Goal: Communication & Community: Answer question/provide support

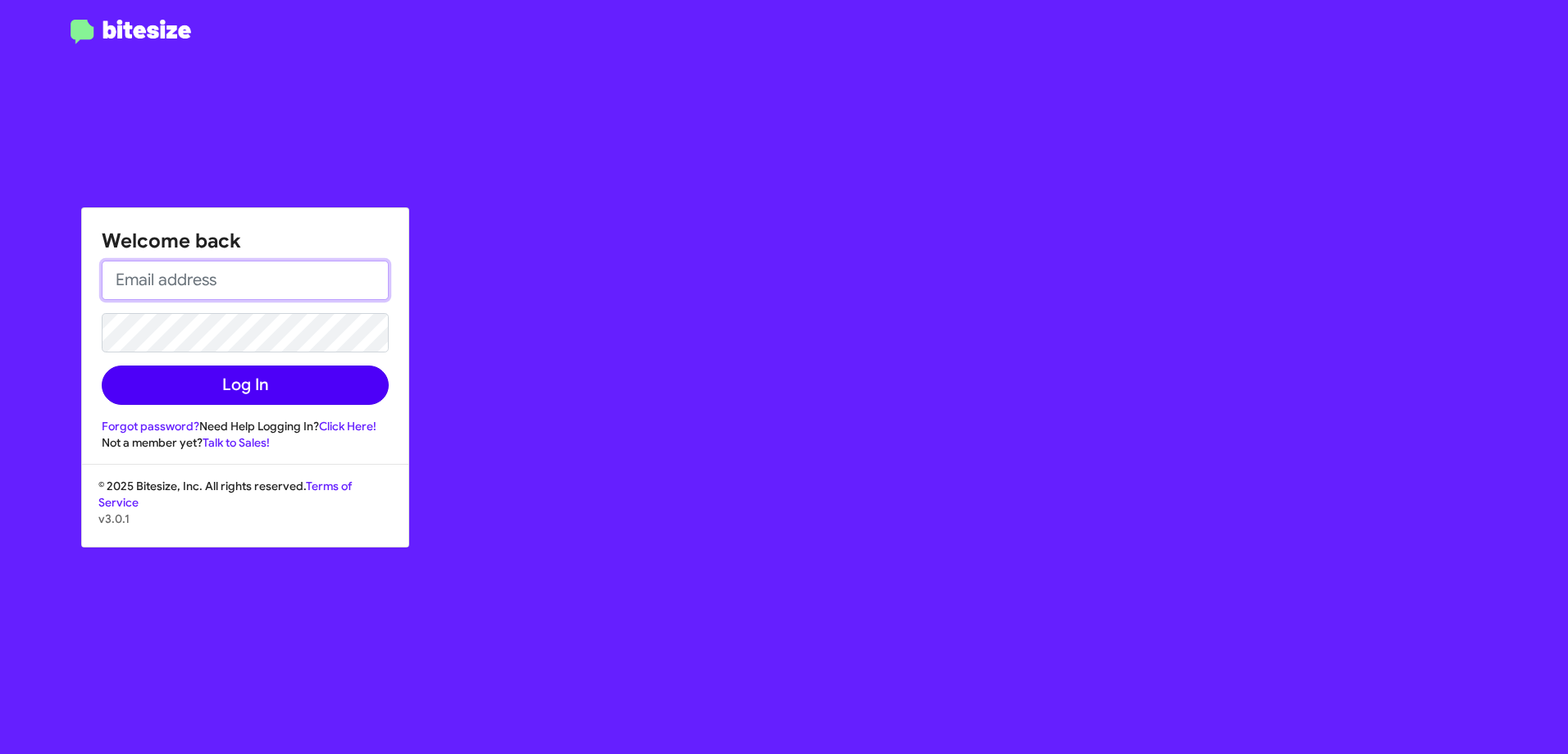
type input "[EMAIL_ADDRESS][PERSON_NAME][DOMAIN_NAME]"
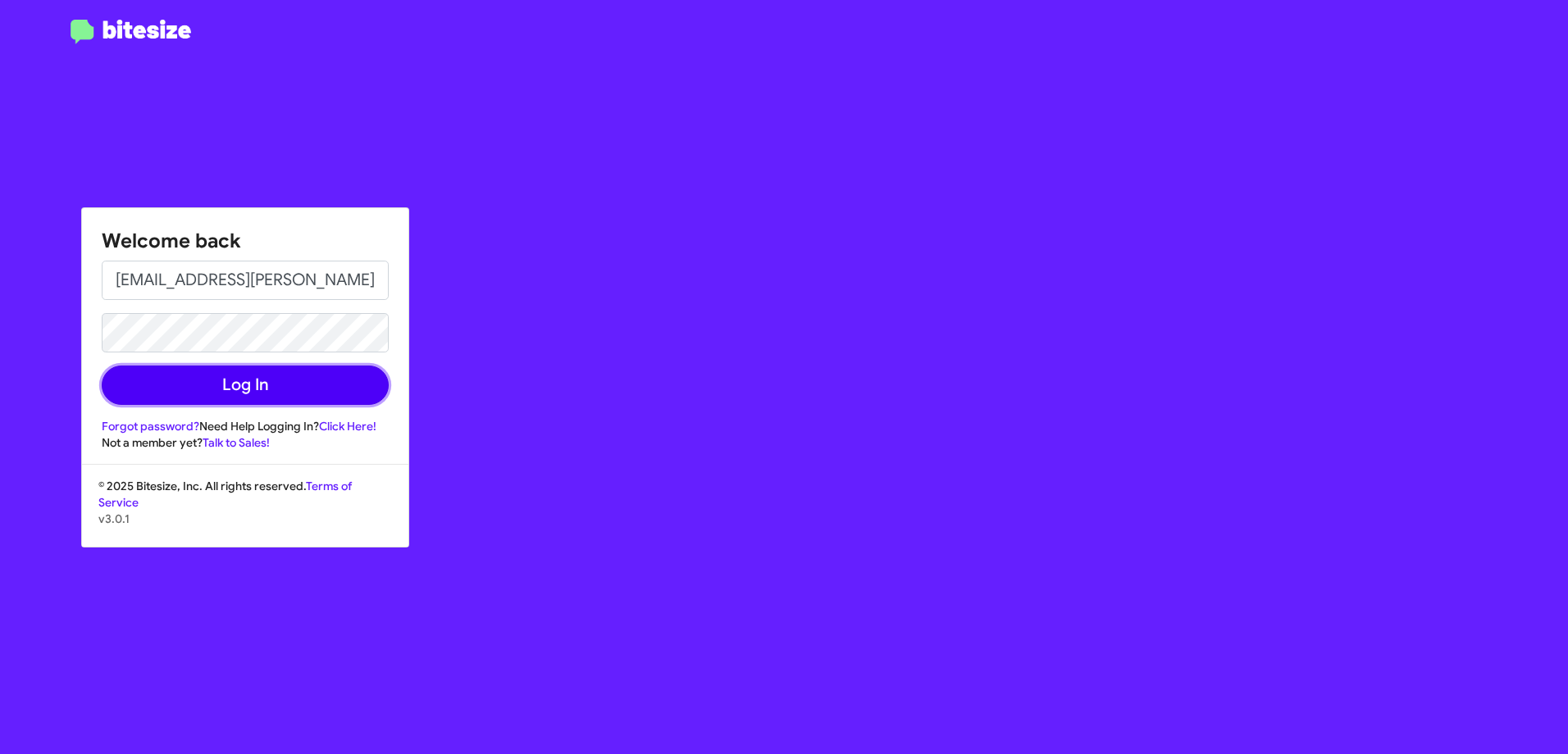
click at [325, 387] on button "Log In" at bounding box center [245, 385] width 287 height 39
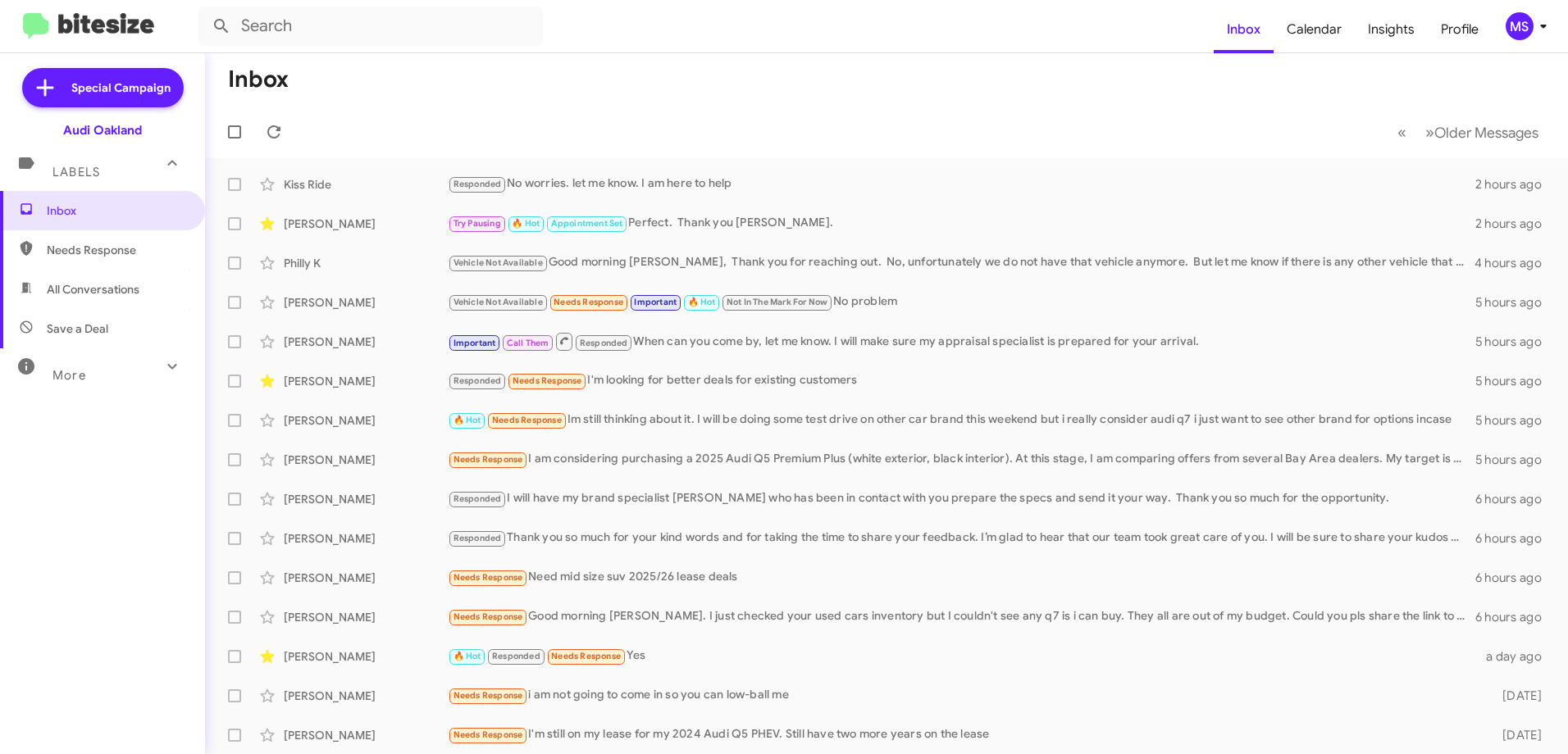
click at [95, 293] on span "All Conversations" at bounding box center [93, 289] width 93 height 17
type input "in:all-conversations"
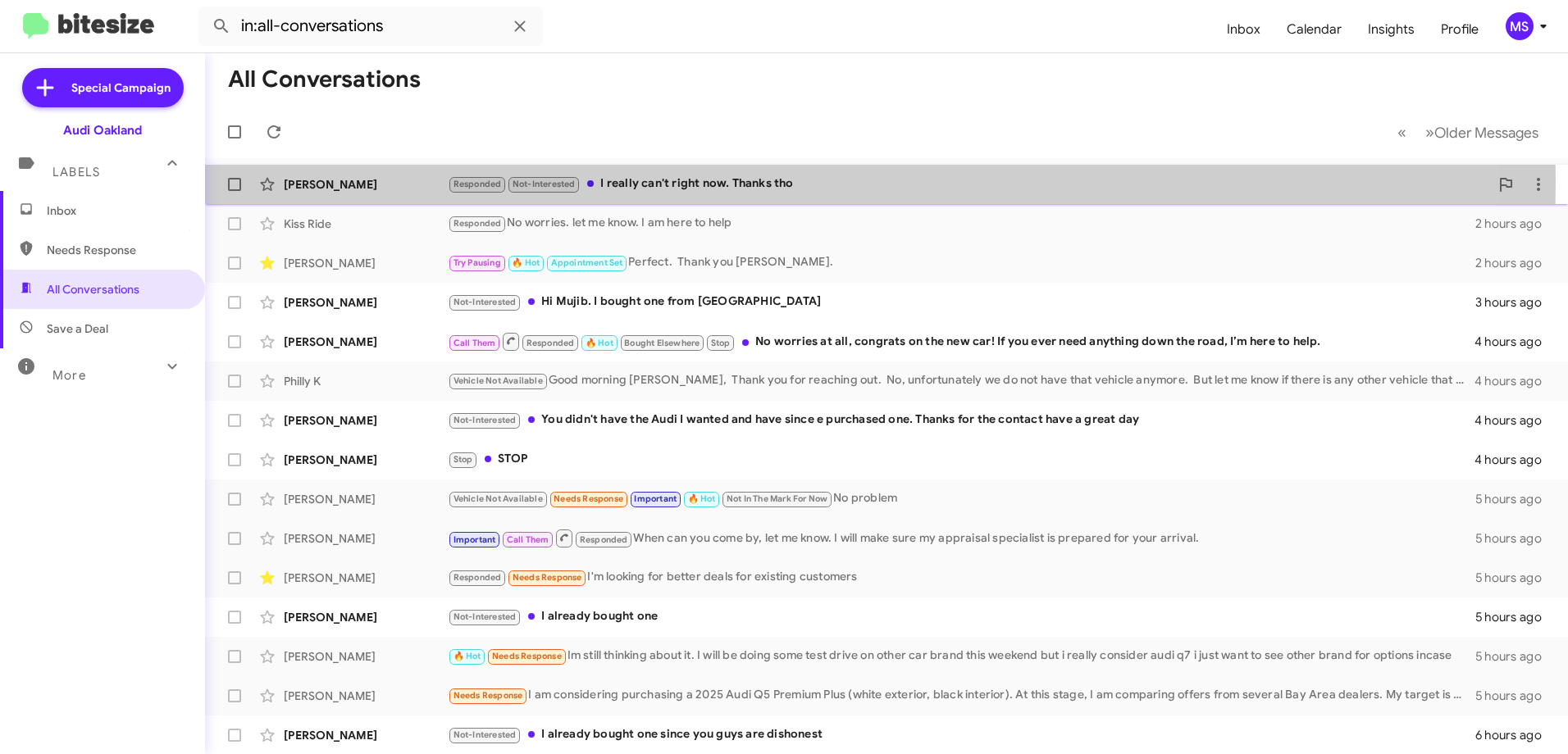
click at [382, 182] on div "[PERSON_NAME]" at bounding box center [365, 184] width 164 height 17
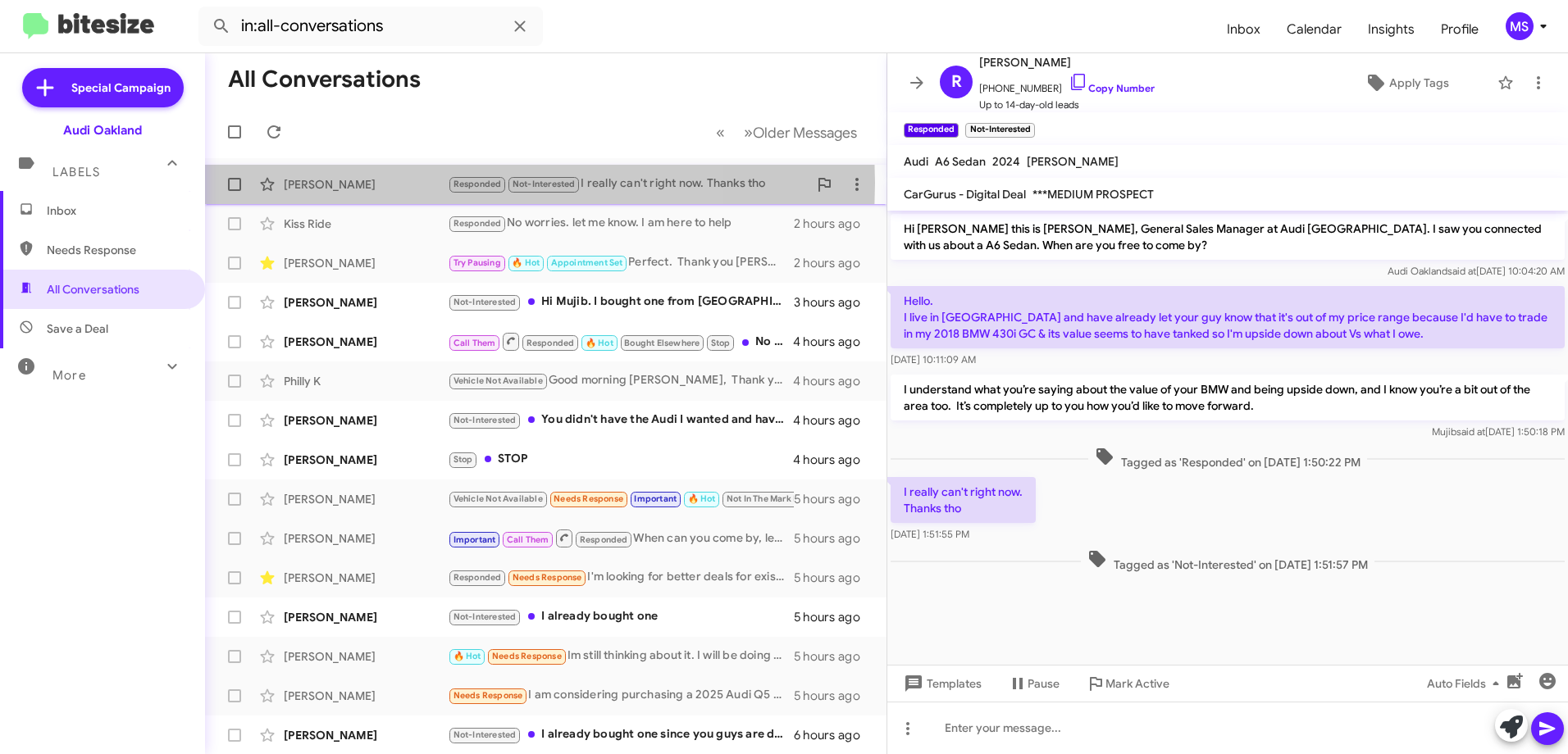
click at [382, 182] on div "[PERSON_NAME]" at bounding box center [365, 184] width 164 height 17
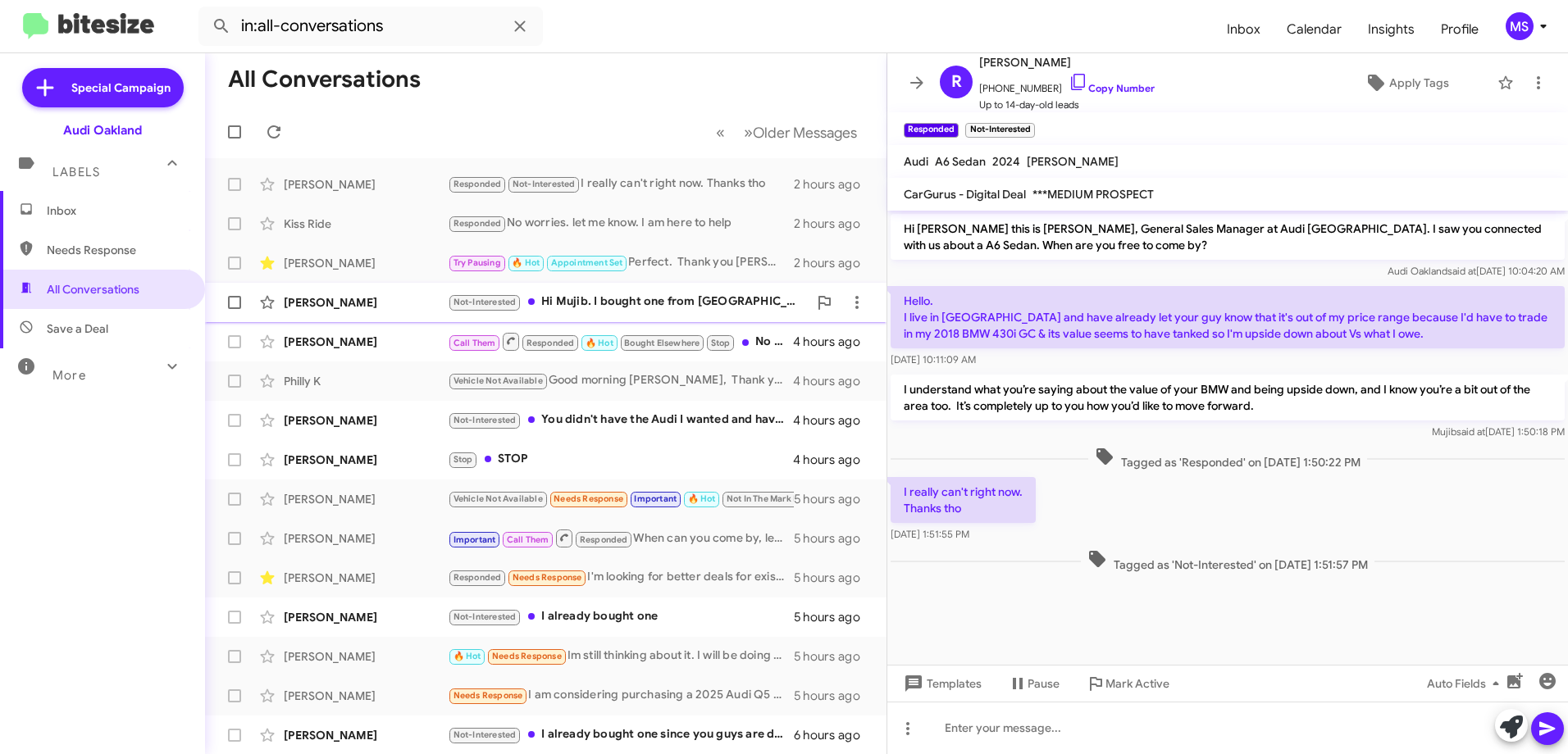
click at [418, 301] on div "[PERSON_NAME]" at bounding box center [365, 302] width 164 height 17
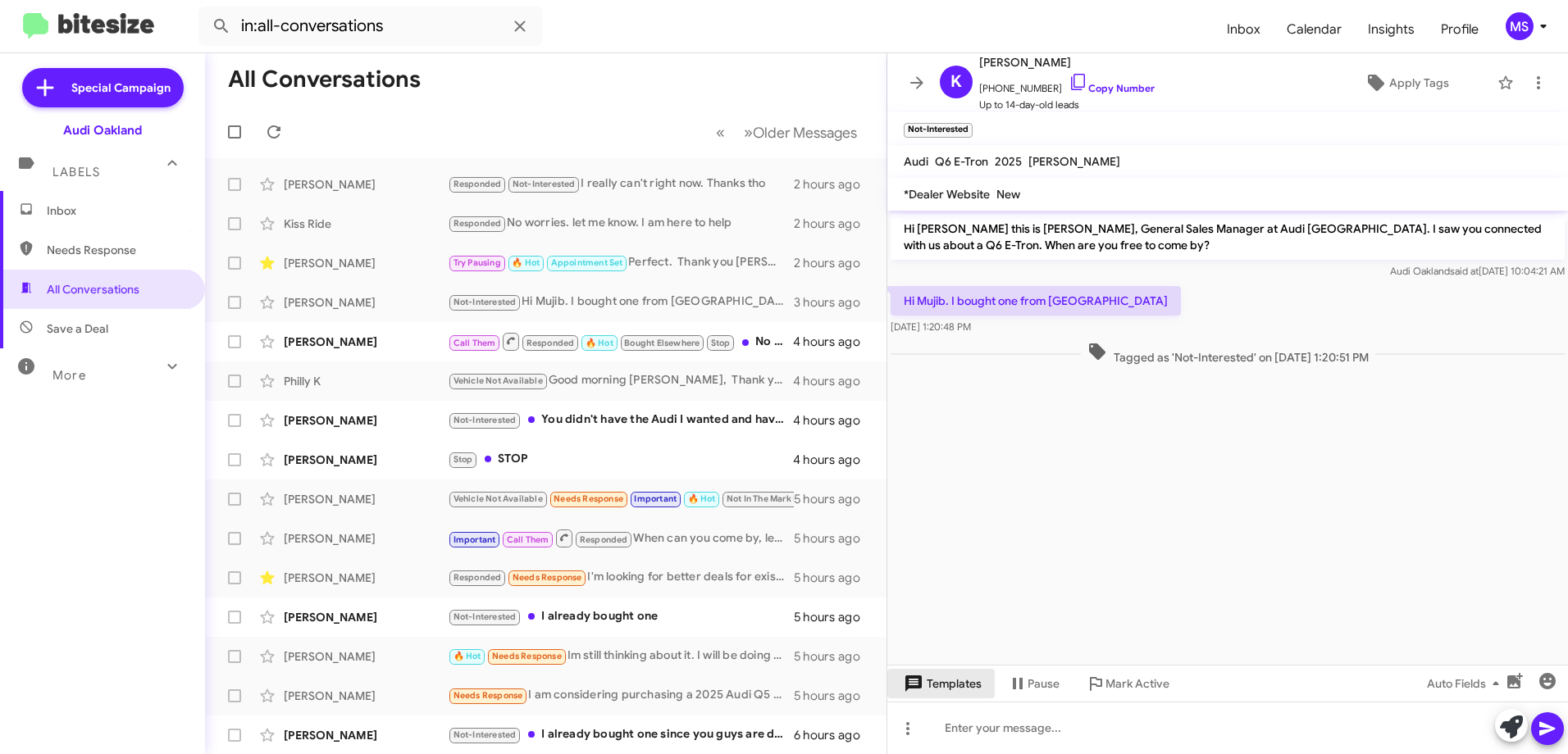
click at [953, 684] on span "Templates" at bounding box center [940, 684] width 81 height 30
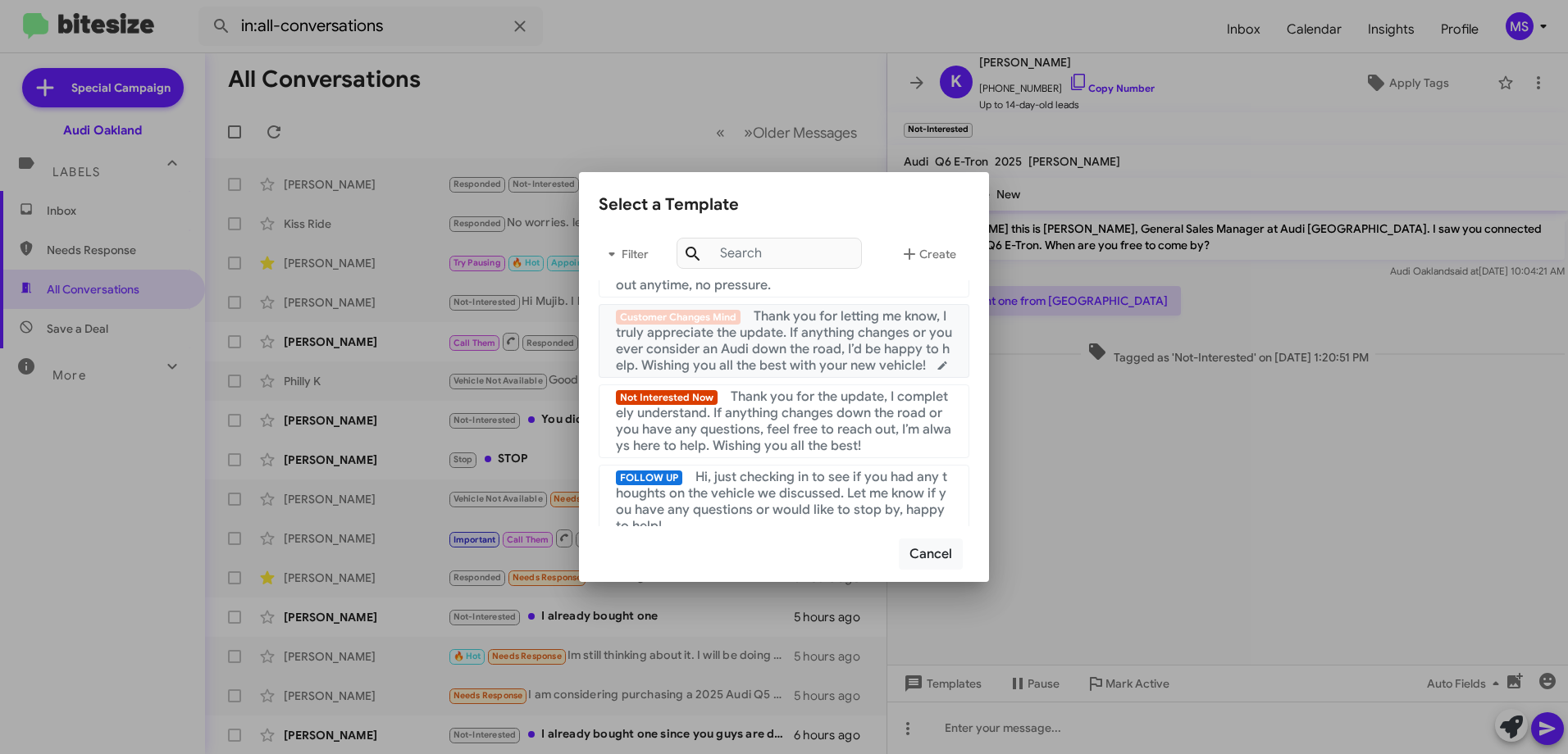
scroll to position [246, 0]
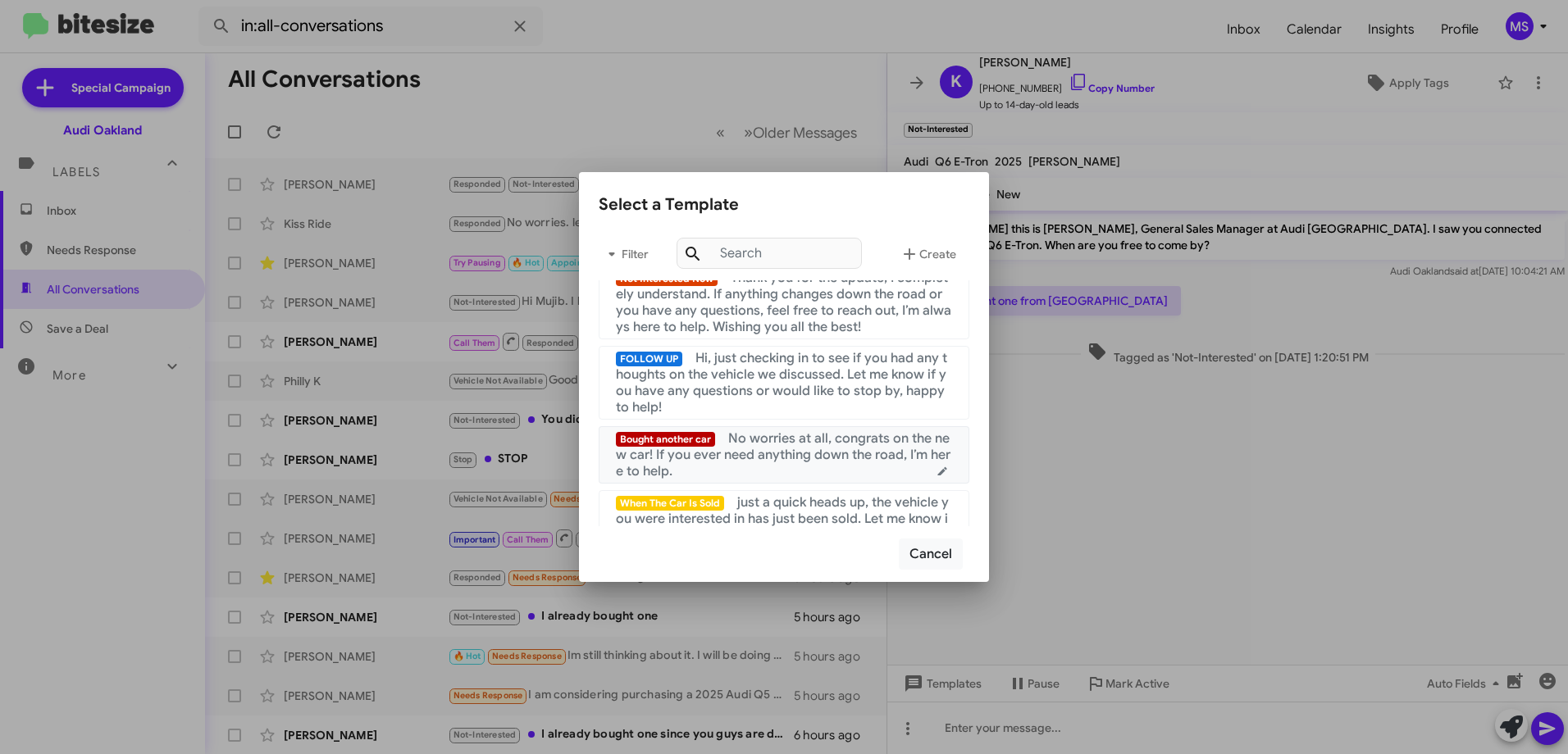
click at [807, 458] on span "No worries at all, congrats on the new car! If you ever need anything down the …" at bounding box center [783, 454] width 335 height 50
